Goal: Transaction & Acquisition: Purchase product/service

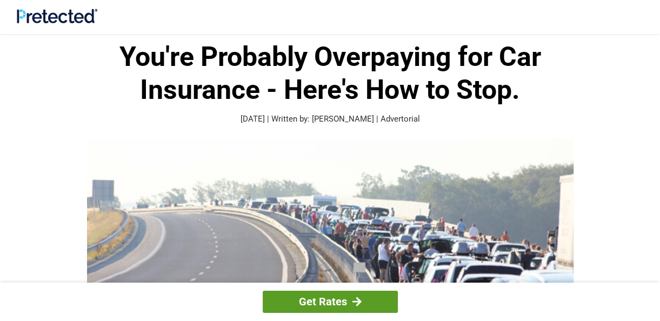
click at [331, 300] on link "Get Rates" at bounding box center [330, 302] width 135 height 22
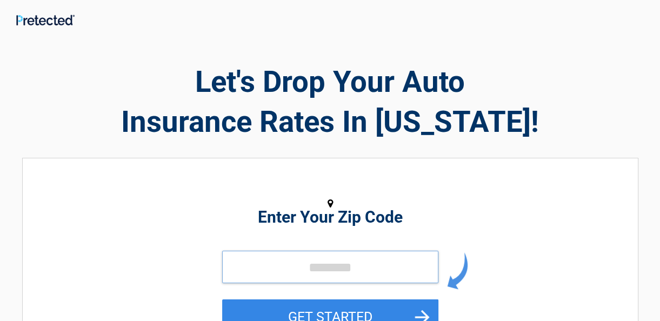
click at [303, 274] on input "tel" at bounding box center [330, 267] width 216 height 32
type input "*****"
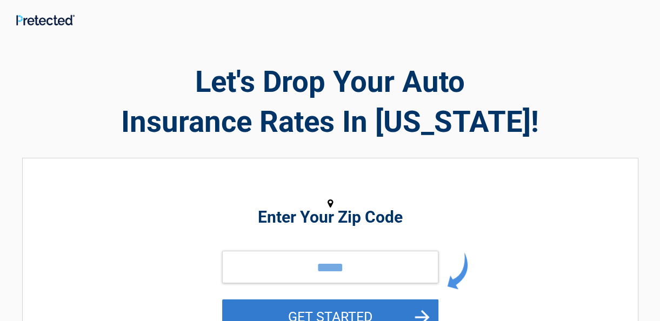
click at [321, 315] on button "GET STARTED" at bounding box center [330, 317] width 216 height 35
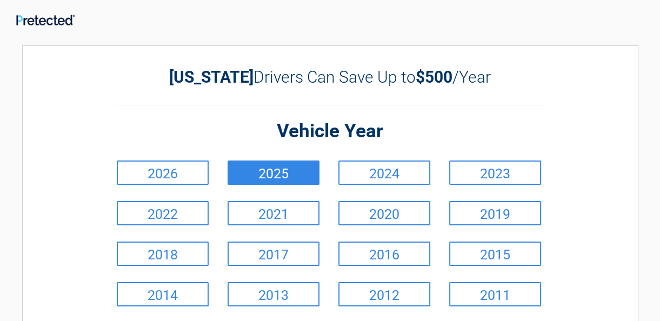
click at [264, 176] on link "2025" at bounding box center [274, 173] width 92 height 24
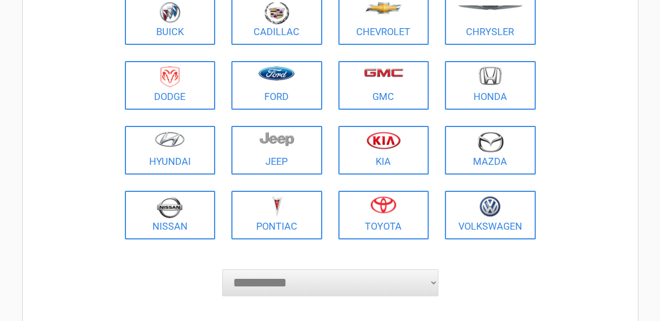
scroll to position [151, 0]
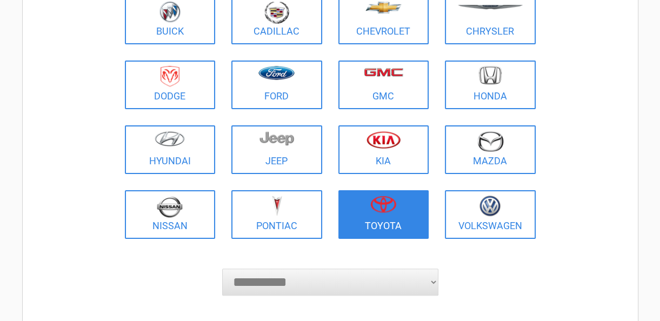
click at [381, 203] on img at bounding box center [383, 204] width 26 height 17
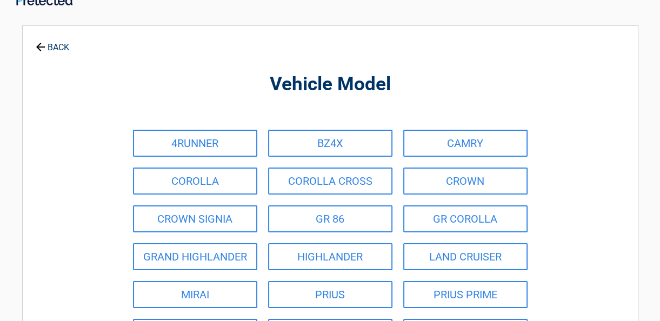
scroll to position [0, 0]
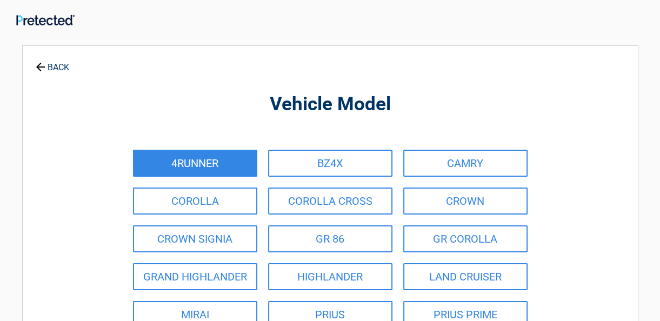
click at [195, 158] on link "4RUNNER" at bounding box center [195, 163] width 124 height 27
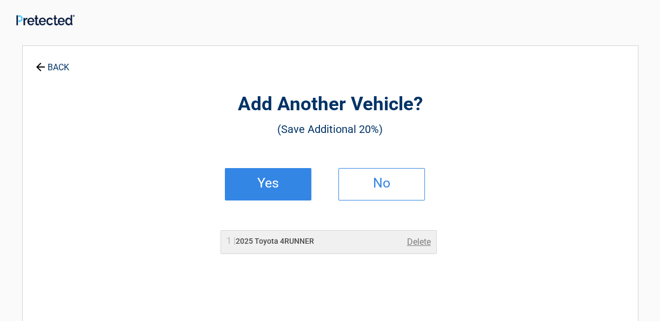
click at [269, 180] on h2 "Yes" at bounding box center [268, 184] width 64 height 8
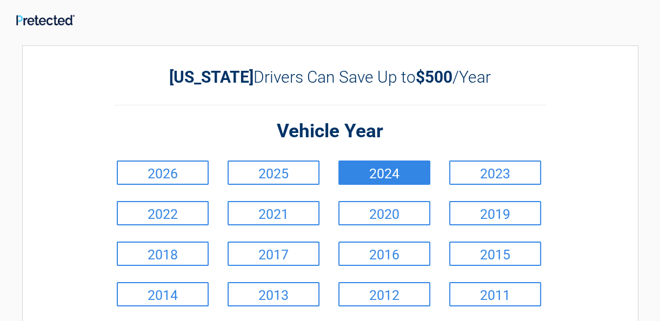
click at [375, 168] on link "2024" at bounding box center [385, 173] width 92 height 24
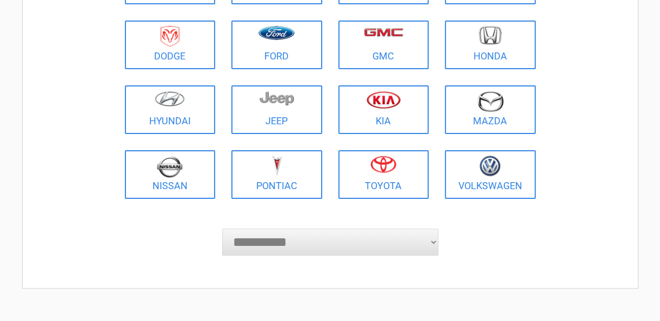
scroll to position [195, 0]
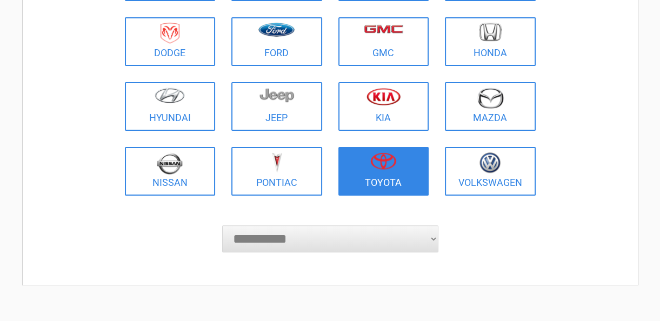
click at [386, 158] on img at bounding box center [383, 160] width 26 height 17
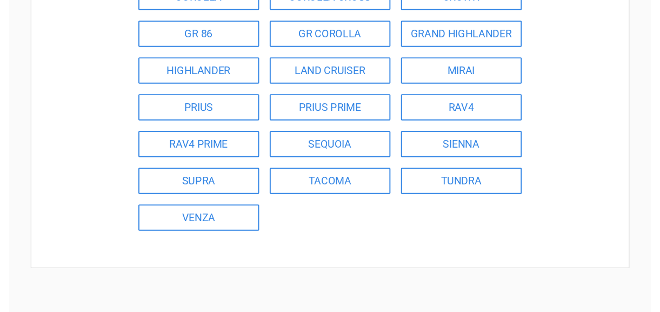
scroll to position [216, 0]
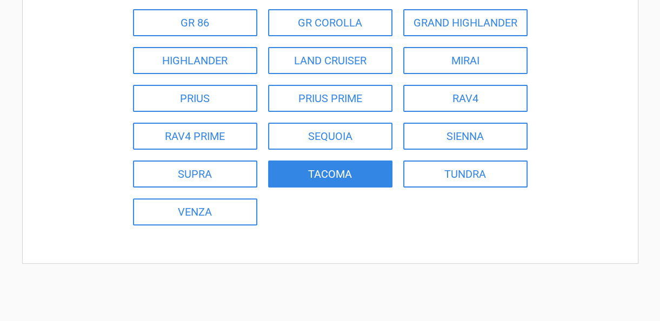
click at [336, 171] on link "TACOMA" at bounding box center [330, 174] width 124 height 27
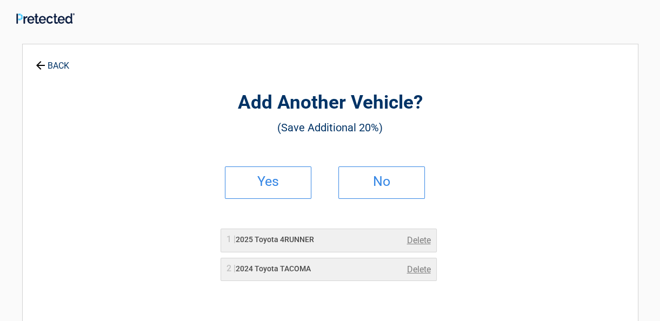
scroll to position [0, 0]
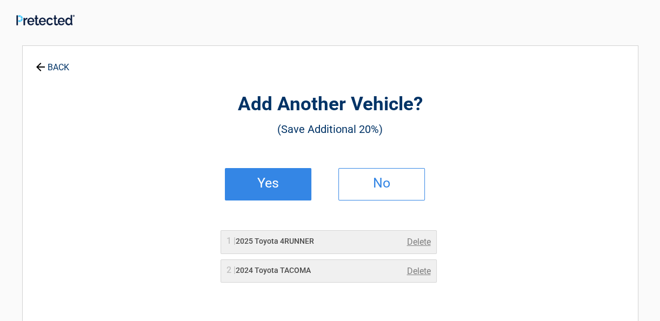
click at [262, 184] on h2 "Yes" at bounding box center [268, 184] width 64 height 8
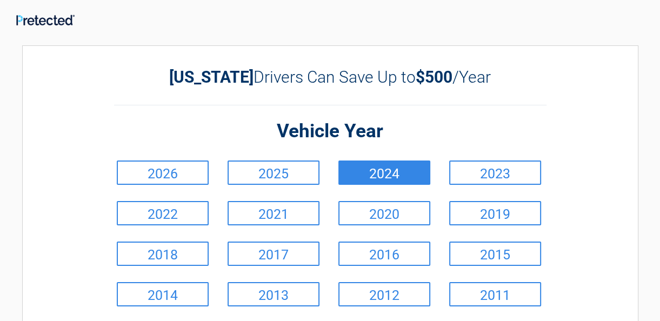
click at [376, 168] on link "2024" at bounding box center [385, 173] width 92 height 24
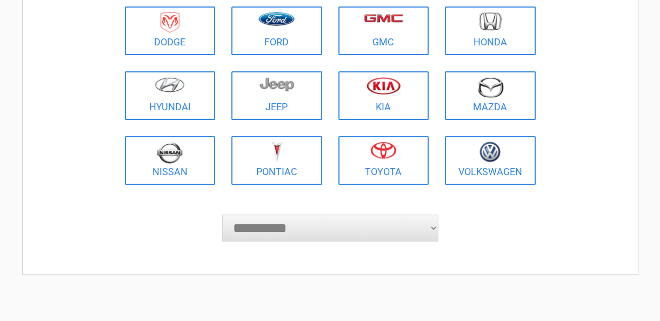
scroll to position [216, 0]
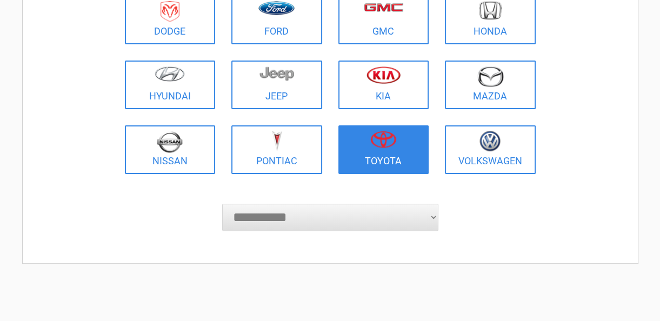
click at [382, 137] on img at bounding box center [383, 139] width 26 height 17
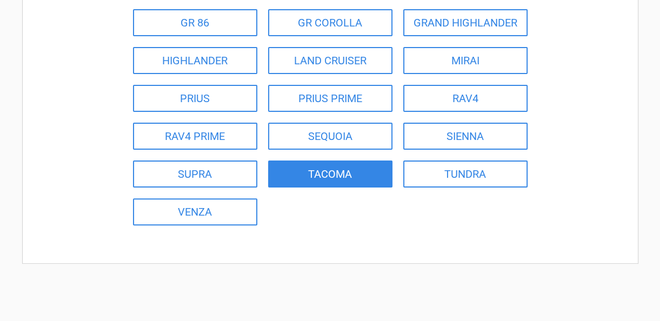
click at [337, 174] on link "TACOMA" at bounding box center [330, 174] width 124 height 27
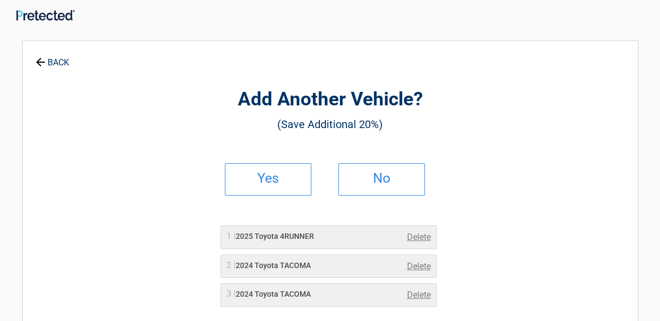
scroll to position [0, 0]
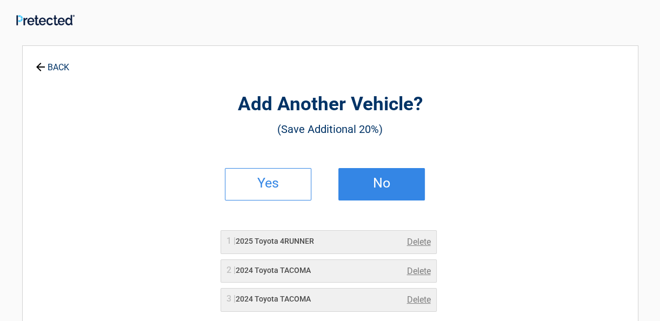
click at [378, 186] on h2 "No" at bounding box center [382, 184] width 64 height 8
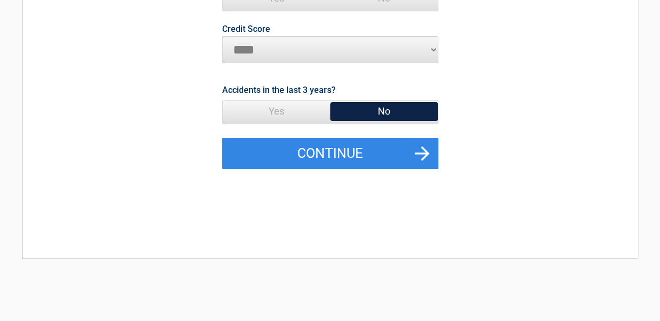
scroll to position [180, 0]
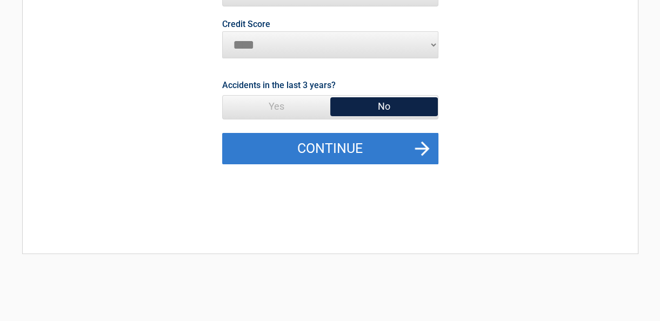
click at [420, 148] on button "Continue" at bounding box center [330, 148] width 216 height 31
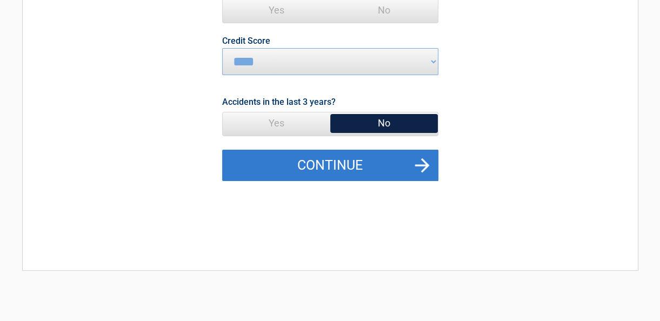
click at [423, 163] on button "Continue" at bounding box center [330, 165] width 216 height 31
click at [422, 163] on button "Continue" at bounding box center [330, 165] width 216 height 31
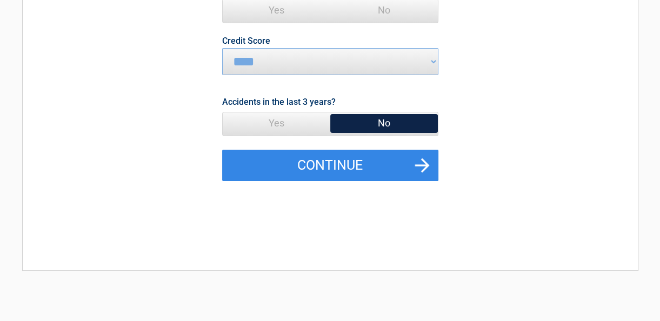
click at [371, 132] on span "No" at bounding box center [384, 123] width 108 height 22
click at [383, 124] on span "No" at bounding box center [384, 123] width 108 height 22
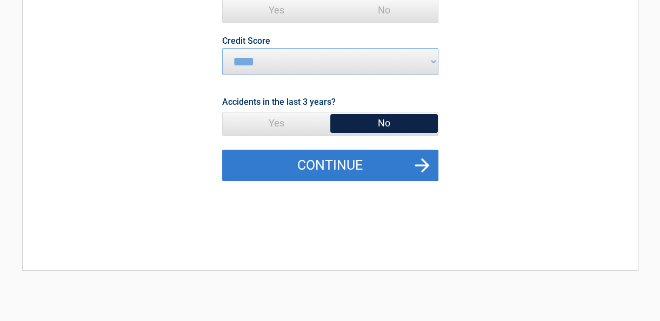
click at [421, 162] on button "Continue" at bounding box center [330, 165] width 216 height 31
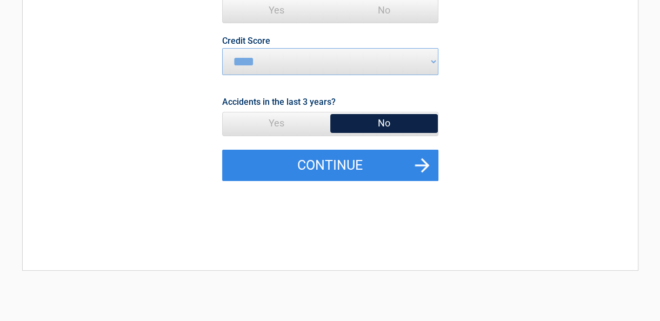
click at [272, 121] on span "Yes" at bounding box center [277, 123] width 108 height 22
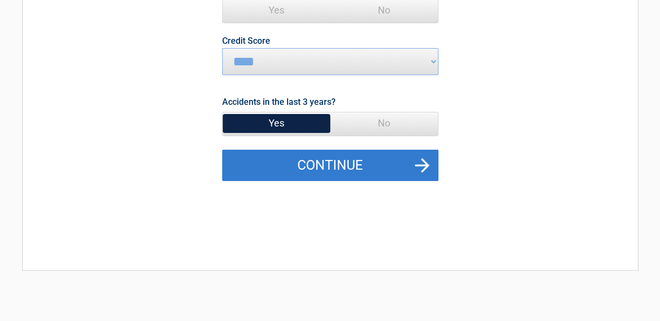
click at [338, 164] on button "Continue" at bounding box center [330, 165] width 216 height 31
click at [423, 161] on button "Continue" at bounding box center [330, 165] width 216 height 31
